Goal: Information Seeking & Learning: Learn about a topic

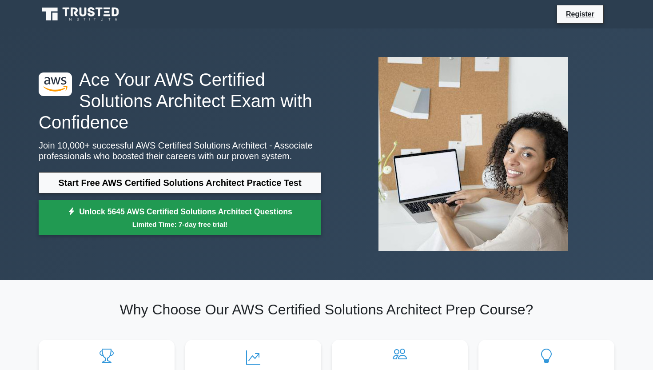
click at [151, 213] on link "Unlock 5645 AWS Certified Solutions Architect Questions Limited Time: 7-day fre…" at bounding box center [180, 218] width 283 height 36
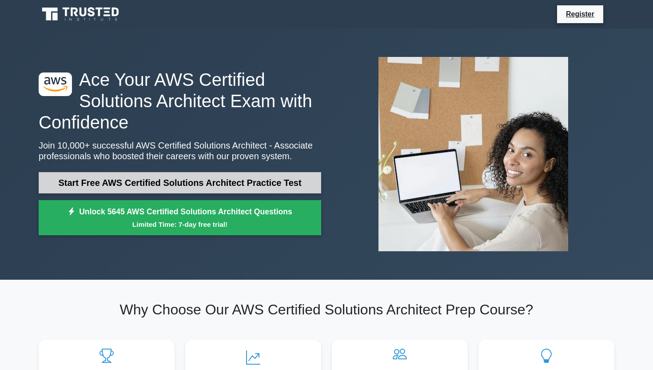
click at [167, 172] on link "Start Free AWS Certified Solutions Architect Practice Test" at bounding box center [180, 182] width 283 height 21
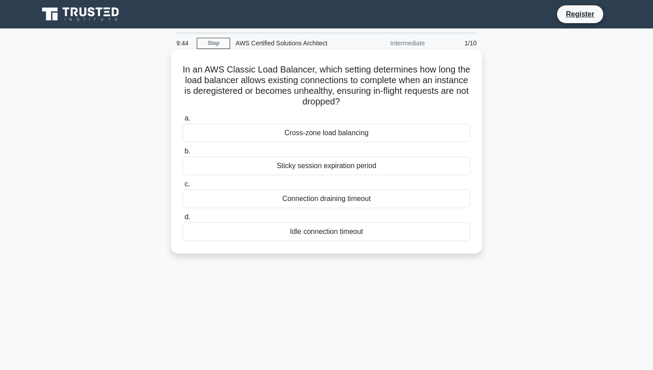
click at [311, 199] on div "Connection draining timeout" at bounding box center [327, 198] width 288 height 19
click at [183, 187] on input "c. Connection draining timeout" at bounding box center [183, 184] width 0 height 6
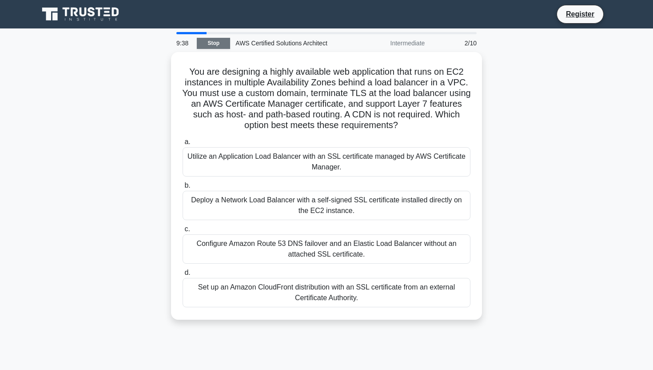
click at [215, 40] on link "Stop" at bounding box center [213, 43] width 33 height 11
